Goal: Transaction & Acquisition: Purchase product/service

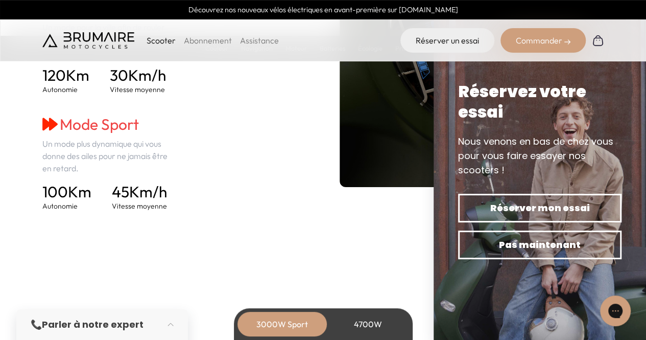
scroll to position [1555, 0]
click at [198, 34] on li "Abonnement" at bounding box center [208, 40] width 48 height 12
click at [195, 37] on link "Abonnement" at bounding box center [208, 40] width 48 height 10
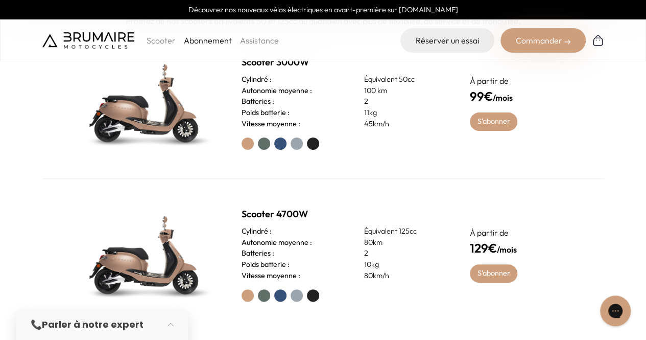
scroll to position [421, 0]
click at [487, 131] on div "Scooter 3000W Cylindré : Équivalent 50cc Autonomie moyenne : 100 km Batteries :…" at bounding box center [323, 104] width 562 height 152
click at [494, 122] on link "S'abonner" at bounding box center [493, 122] width 47 height 18
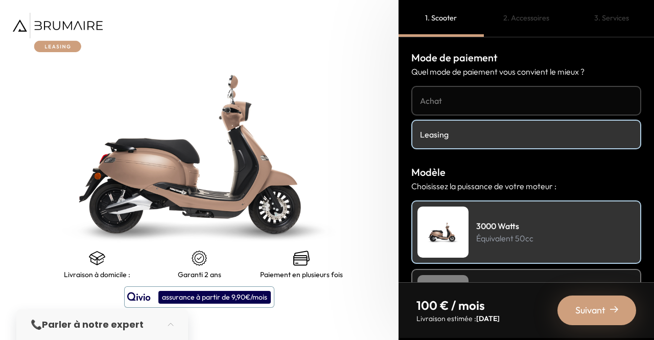
click at [459, 101] on h4 "Achat" at bounding box center [526, 100] width 212 height 12
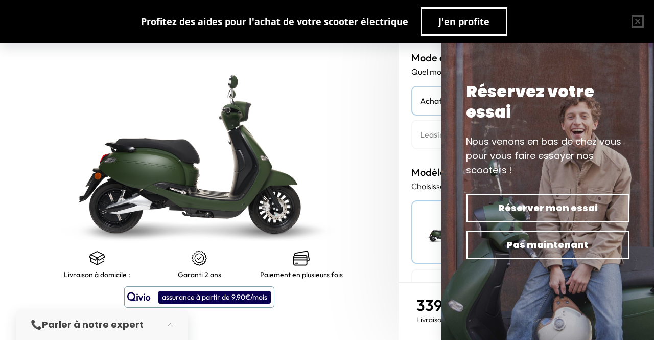
click at [434, 140] on link "Leasing" at bounding box center [526, 135] width 230 height 30
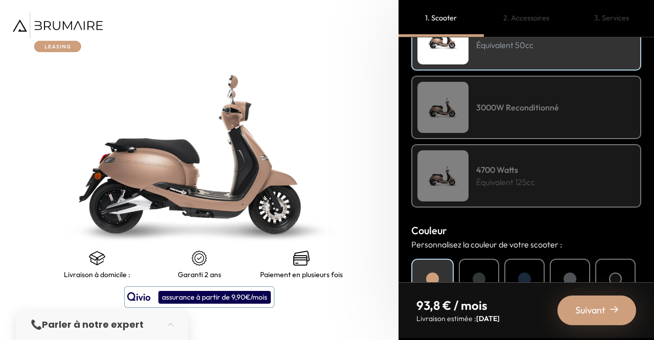
click at [492, 102] on h4 "3000W Reconditionné" at bounding box center [517, 107] width 83 height 12
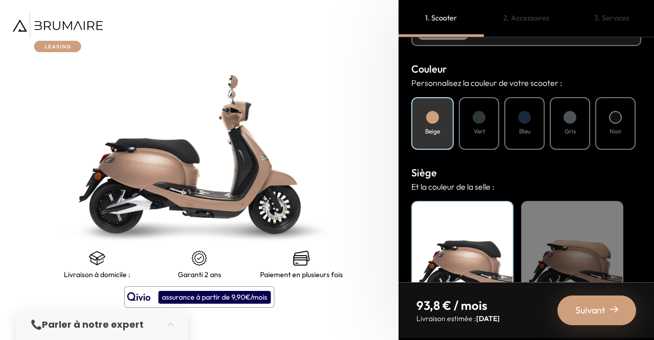
click at [481, 135] on h4 "Vert" at bounding box center [478, 131] width 11 height 9
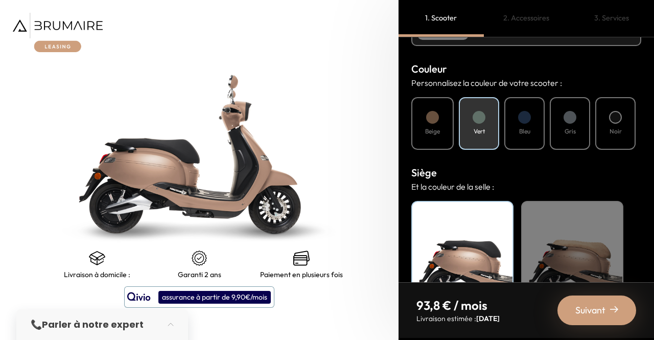
scroll to position [414, 0]
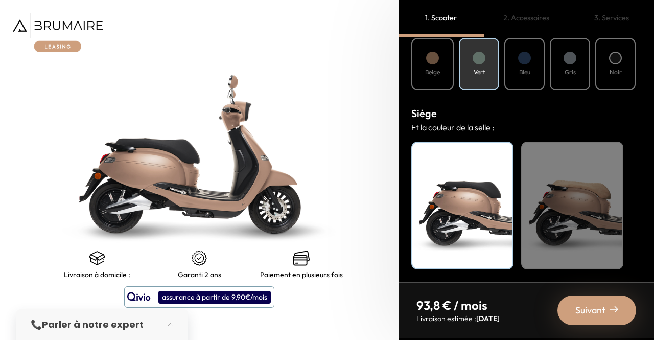
click at [569, 187] on div "Beige" at bounding box center [572, 205] width 102 height 128
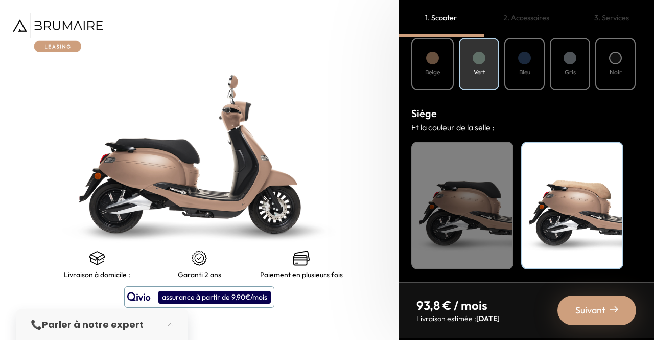
click at [577, 308] on span "Suivant" at bounding box center [590, 310] width 30 height 14
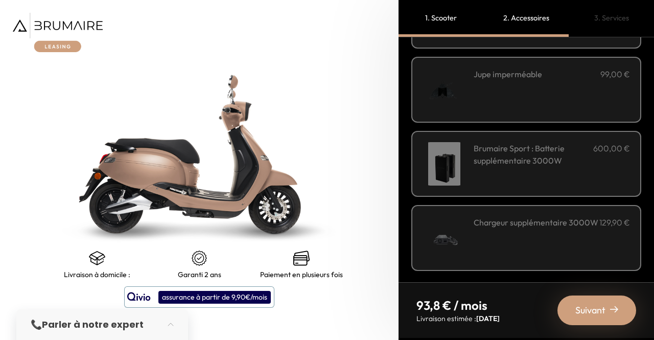
scroll to position [400, 0]
click at [597, 307] on span "Suivant" at bounding box center [590, 310] width 30 height 14
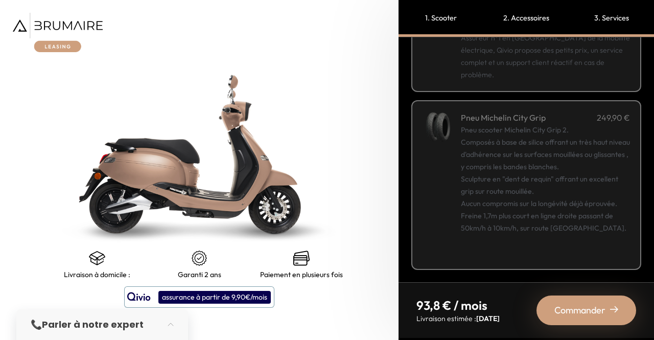
scroll to position [231, 0]
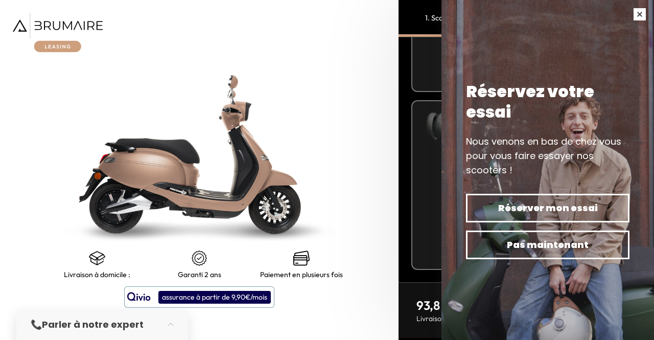
click at [639, 17] on button "button" at bounding box center [639, 14] width 29 height 29
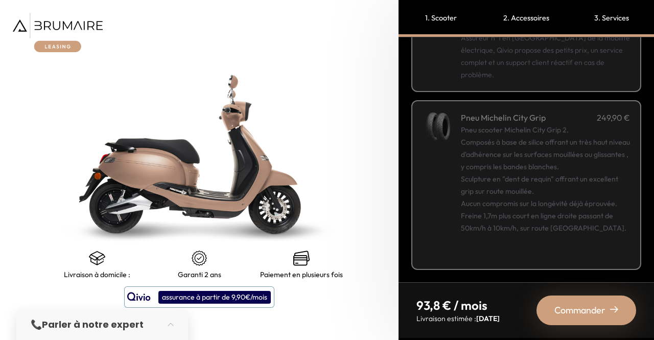
click at [570, 306] on span "Commander" at bounding box center [579, 310] width 51 height 14
